Goal: Information Seeking & Learning: Find specific fact

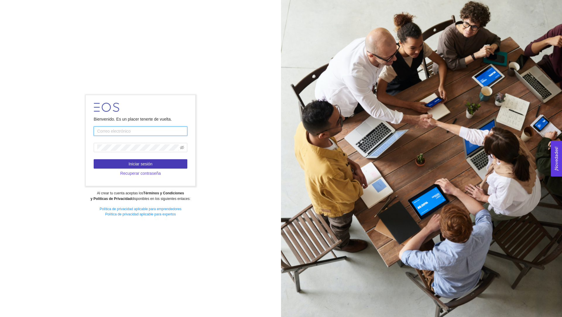
type input "[PERSON_NAME][EMAIL_ADDRESS][PERSON_NAME][DOMAIN_NAME]"
click at [135, 162] on span "Iniciar sesión" at bounding box center [140, 164] width 24 height 6
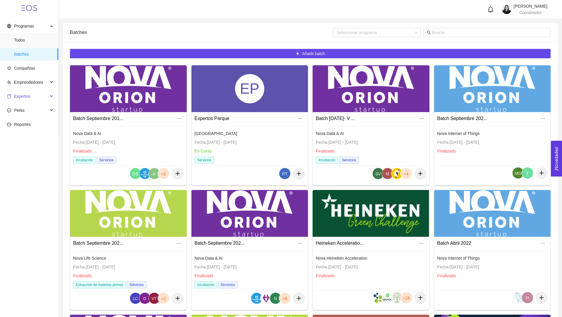
click at [32, 98] on span "Expertos" at bounding box center [27, 96] width 41 height 12
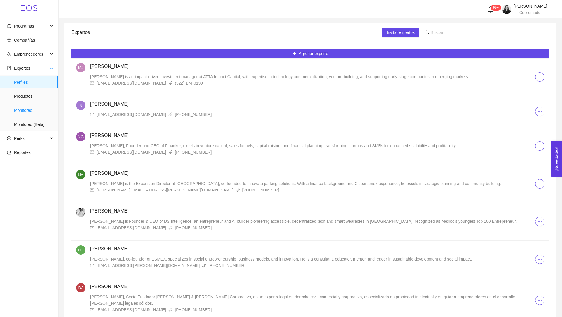
click at [29, 110] on span "Monitoreo" at bounding box center [33, 110] width 39 height 12
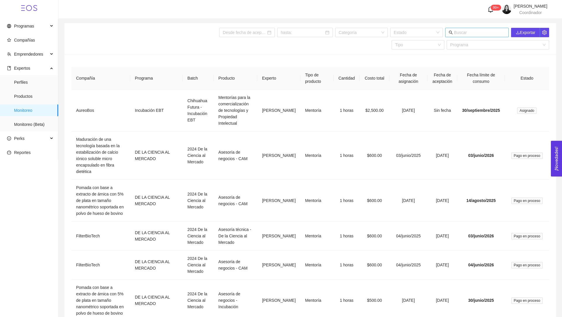
click at [472, 31] on input "text" at bounding box center [479, 32] width 51 height 6
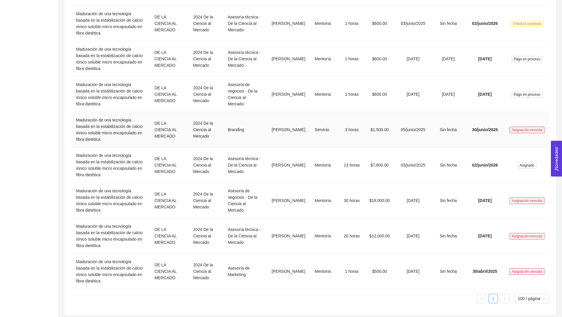
scroll to position [226, 0]
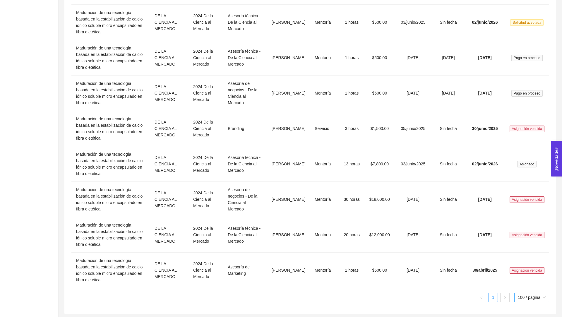
click at [527, 296] on span "100 / página" at bounding box center [531, 297] width 28 height 9
click at [526, 276] on div "50 / página" at bounding box center [531, 276] width 29 height 6
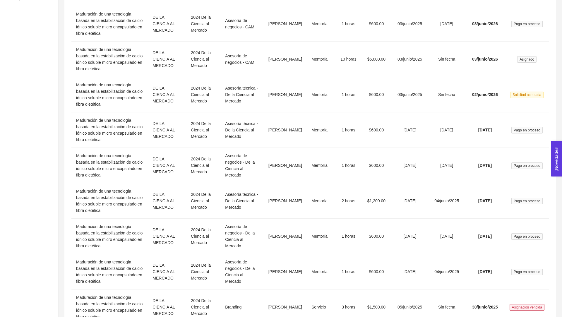
scroll to position [0, 0]
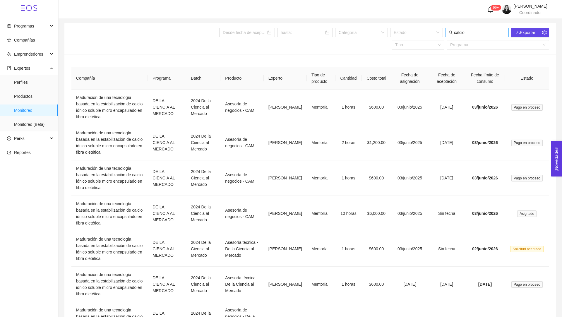
click at [468, 32] on input "calcio" at bounding box center [479, 32] width 51 height 6
type input "g"
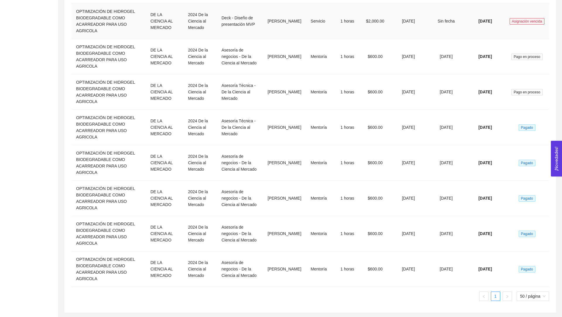
scroll to position [846, 0]
click at [531, 295] on span "50 / página" at bounding box center [532, 296] width 25 height 9
click at [522, 295] on span "50 / página" at bounding box center [532, 296] width 25 height 9
click at [527, 274] on div "50 / página" at bounding box center [532, 275] width 26 height 6
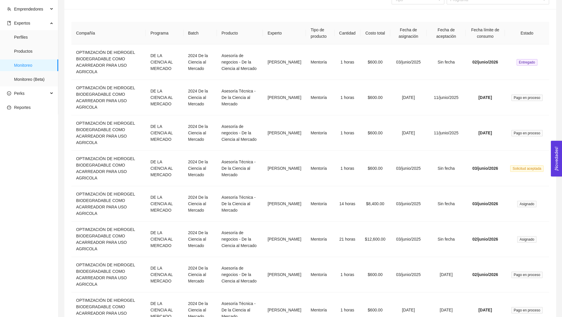
scroll to position [0, 0]
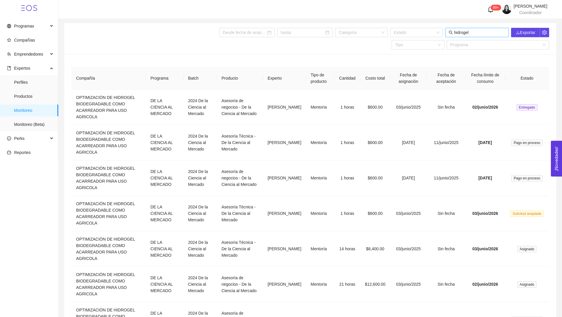
click at [474, 32] on input "hidrogel" at bounding box center [479, 32] width 51 height 6
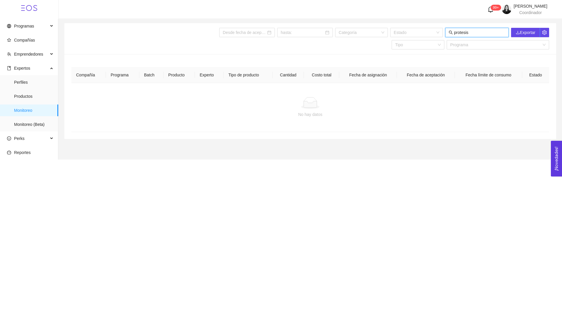
click at [469, 33] on input "protesis" at bounding box center [479, 32] width 51 height 6
click at [482, 33] on input "protésis" at bounding box center [479, 32] width 51 height 6
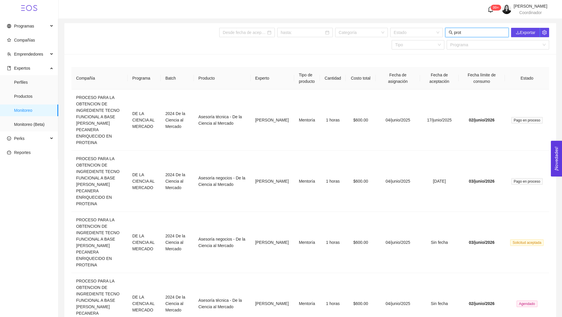
click at [475, 32] on input "prot" at bounding box center [479, 32] width 51 height 6
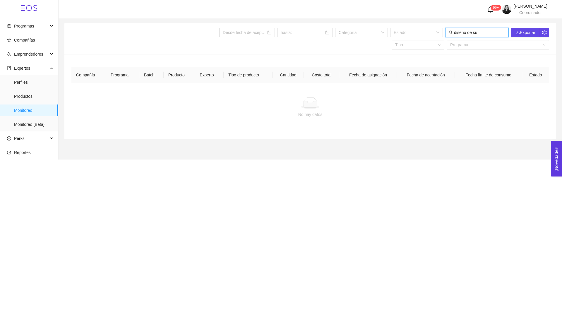
drag, startPoint x: 466, startPoint y: 32, endPoint x: 506, endPoint y: 31, distance: 40.4
click at [505, 32] on span "diseño de su" at bounding box center [476, 32] width 63 height 9
type input "dise"
click at [488, 43] on input "search" at bounding box center [495, 44] width 91 height 9
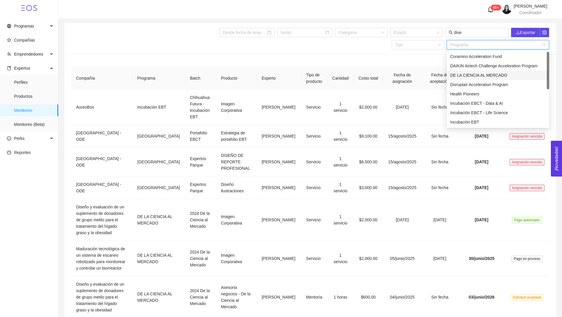
click at [468, 71] on div "DE LA CIENCIA AL MERCADO" at bounding box center [497, 74] width 102 height 9
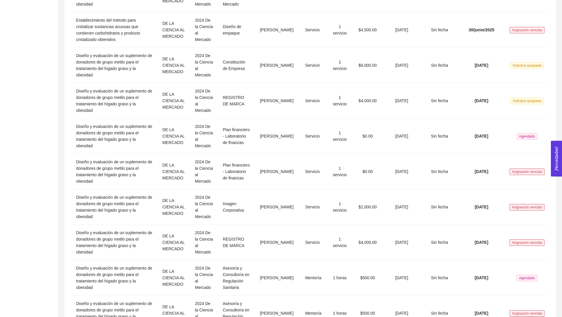
scroll to position [609, 0]
click at [327, 82] on td "1 servicio" at bounding box center [340, 64] width 26 height 35
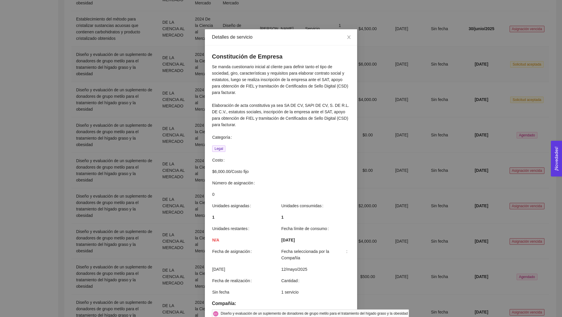
scroll to position [439, 0]
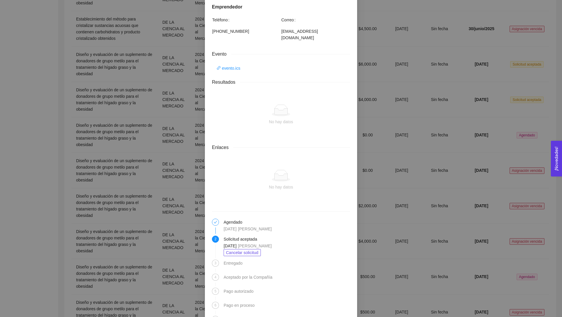
click at [383, 174] on div "Detalles de servicio Constitución de Empresa Se manda cuestionario inicial al c…" at bounding box center [281, 158] width 562 height 317
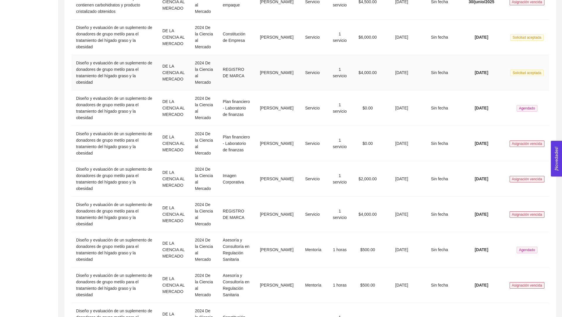
scroll to position [639, 0]
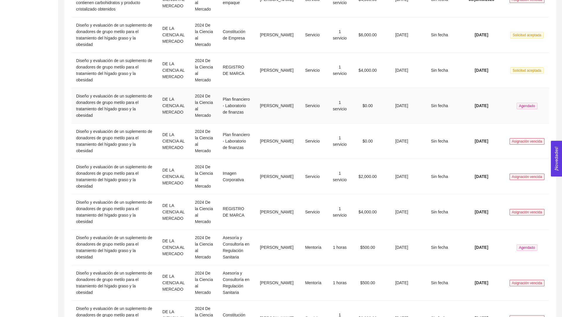
click at [272, 123] on td "[PERSON_NAME]" at bounding box center [277, 105] width 45 height 35
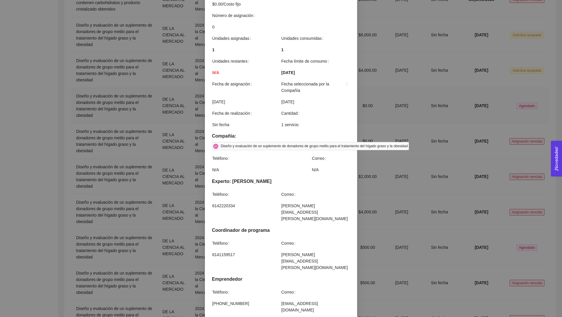
scroll to position [240, 0]
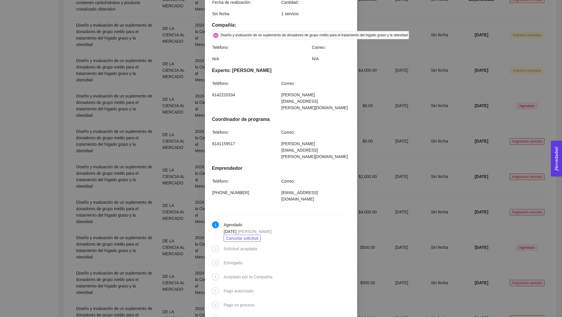
click at [389, 213] on div "Detalles de servicio Plan financiero - Laboratorio de finanzas Relación de [MED…" at bounding box center [281, 158] width 562 height 317
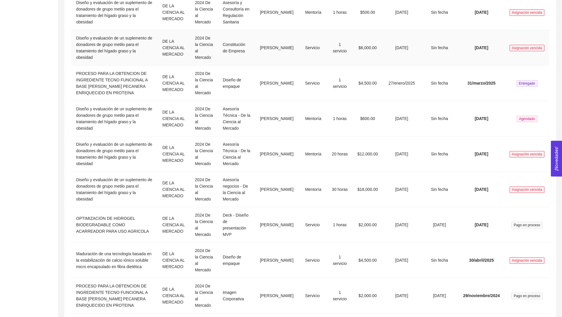
scroll to position [909, 0]
